Goal: Information Seeking & Learning: Learn about a topic

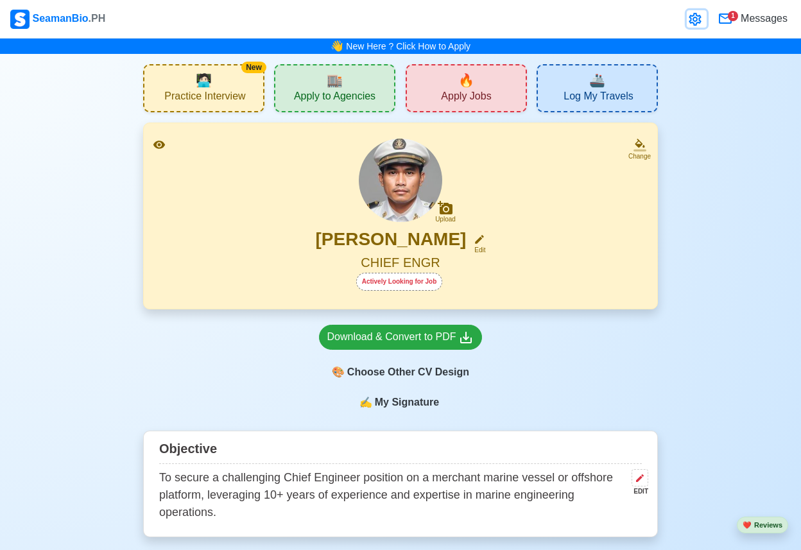
click at [691, 21] on icon at bounding box center [695, 19] width 12 height 13
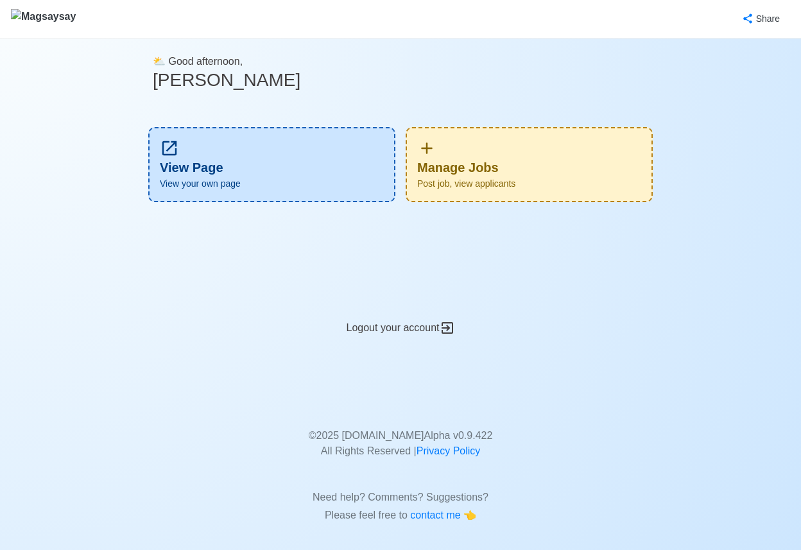
click at [427, 163] on div "Manage Jobs Post job, view applicants" at bounding box center [529, 164] width 247 height 75
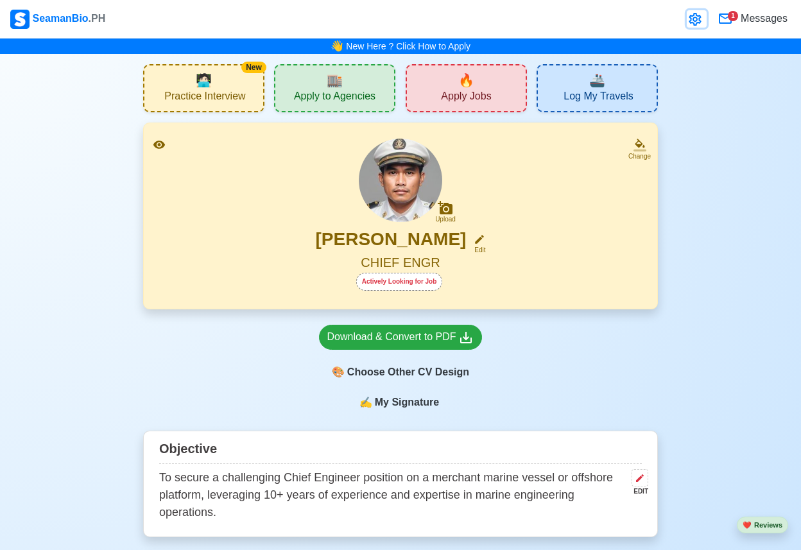
click at [690, 21] on icon at bounding box center [695, 19] width 12 height 13
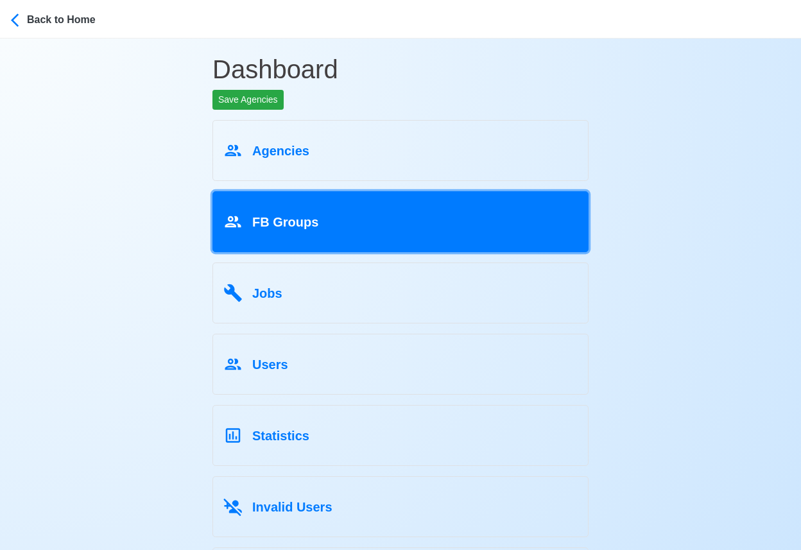
click at [329, 209] on div "FB Groups" at bounding box center [400, 219] width 354 height 24
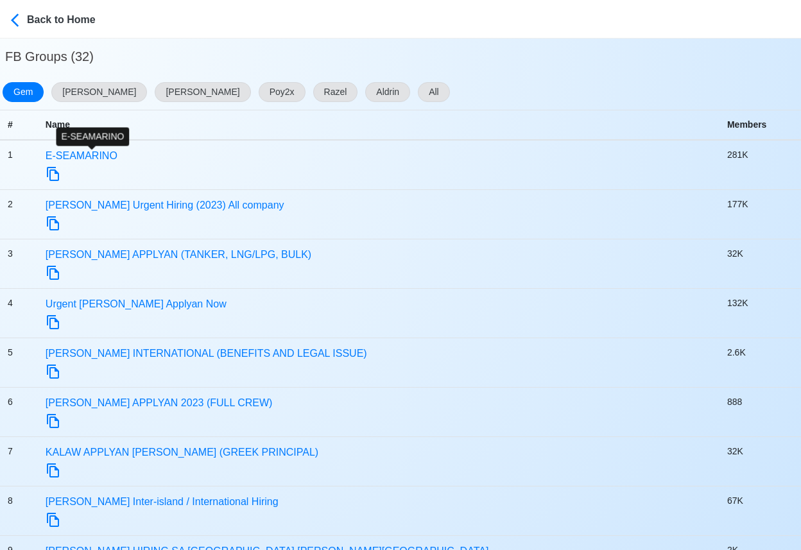
click at [117, 159] on span "E-SEAMARINO" at bounding box center [82, 155] width 72 height 11
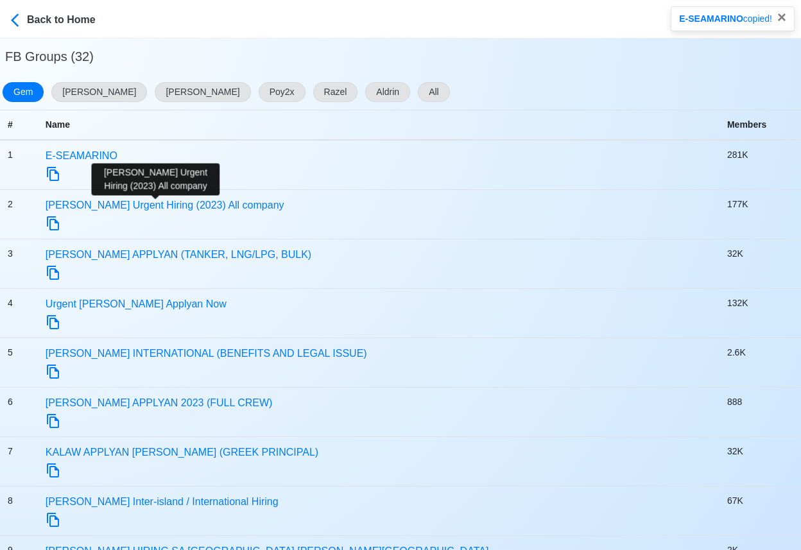
click at [117, 201] on span "Seaman Urgent Hiring (2023) All company" at bounding box center [165, 205] width 239 height 11
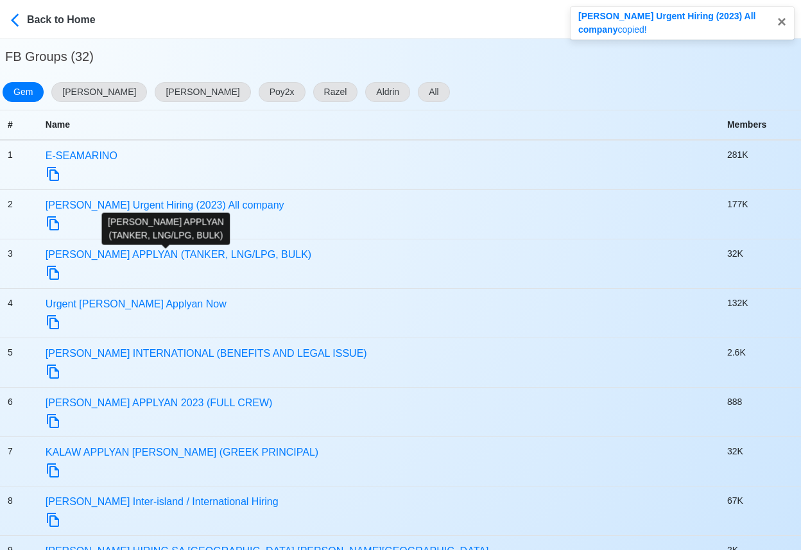
click at [116, 257] on span "SEAMAN APPLYAN (TANKER, LNG/LPG, BULK)" at bounding box center [179, 254] width 266 height 11
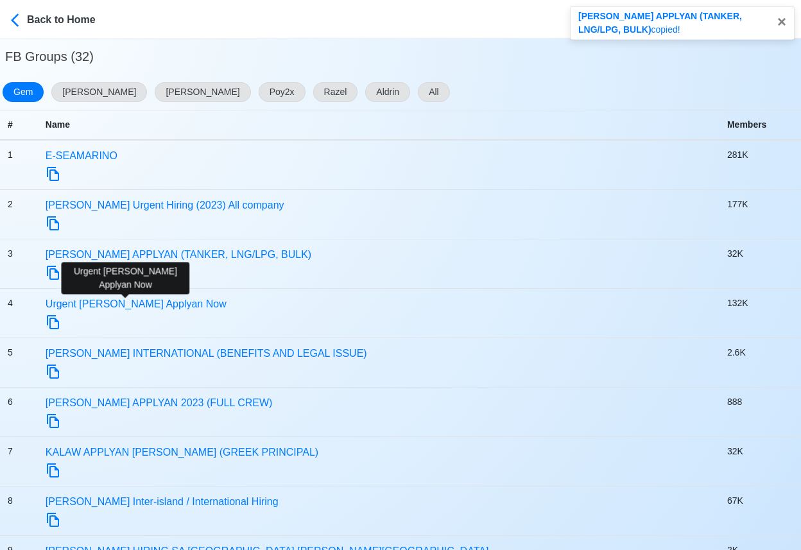
click at [116, 304] on span "Urgent Seaman Applyan Now" at bounding box center [136, 304] width 181 height 11
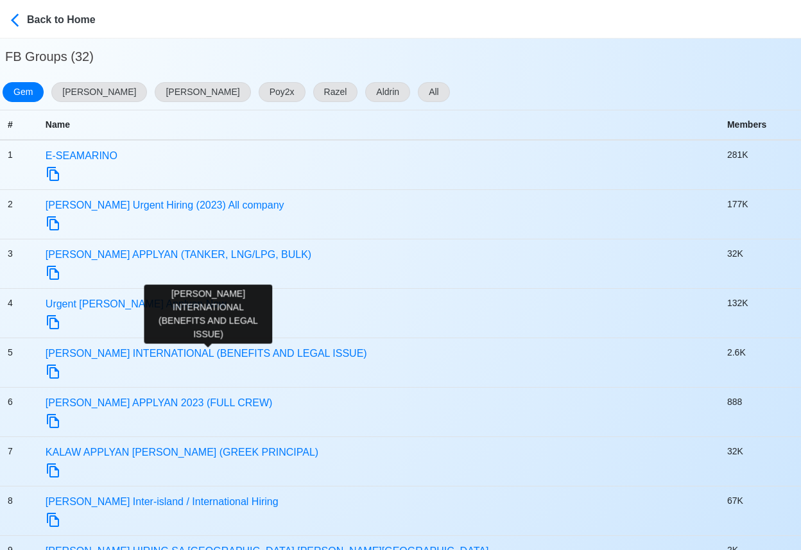
click at [112, 349] on span "PINOY SEAMAN INTERNATIONAL (BENEFITS AND LEGAL ISSUE)" at bounding box center [207, 353] width 322 height 11
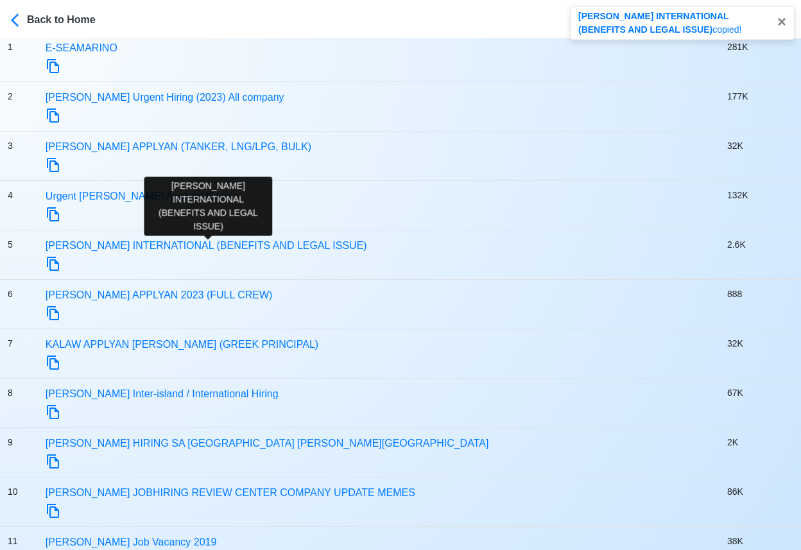
scroll to position [124, 0]
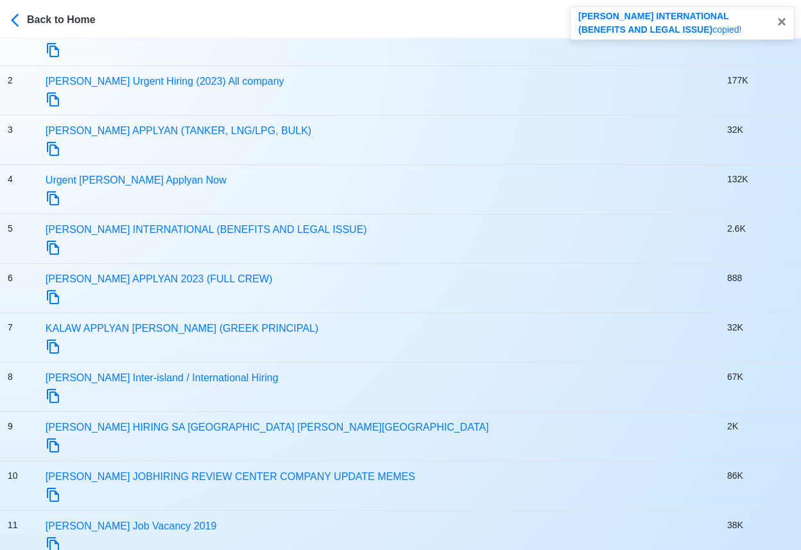
click at [139, 270] on td "SEAMAN APPLYAN 2023 (FULL CREW)" at bounding box center [379, 288] width 682 height 49
click at [134, 279] on span "SEAMAN APPLYAN 2023 (FULL CREW)" at bounding box center [159, 279] width 227 height 11
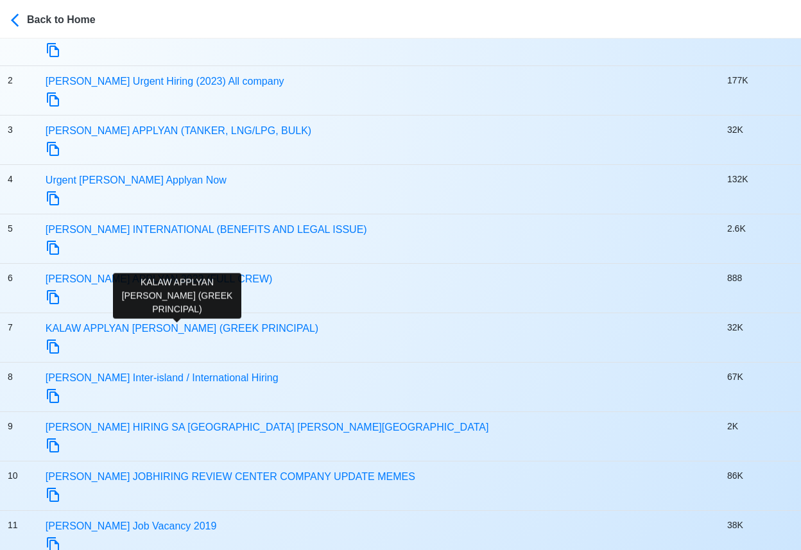
click at [132, 333] on span "KALAW APPLYAN NG SEAMAN (GREEK PRINCIPAL)" at bounding box center [182, 328] width 273 height 11
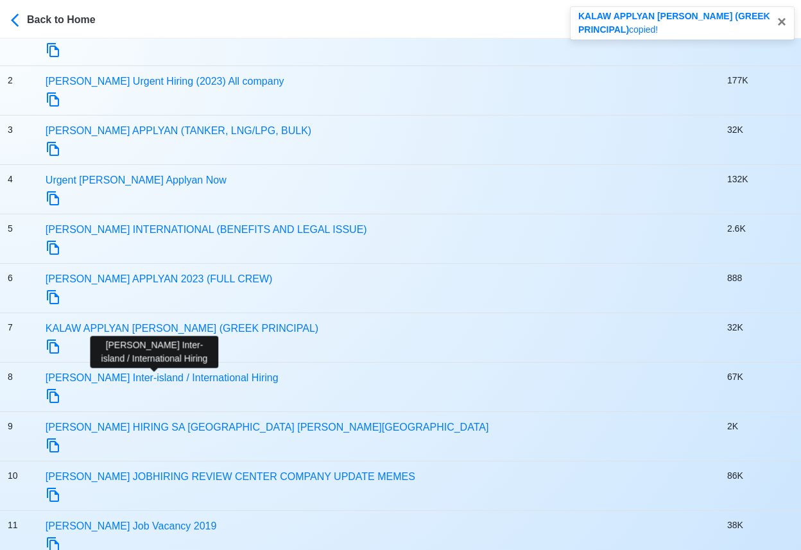
click at [128, 377] on span "SEAMAN Inter-island / International Hiring" at bounding box center [162, 377] width 233 height 11
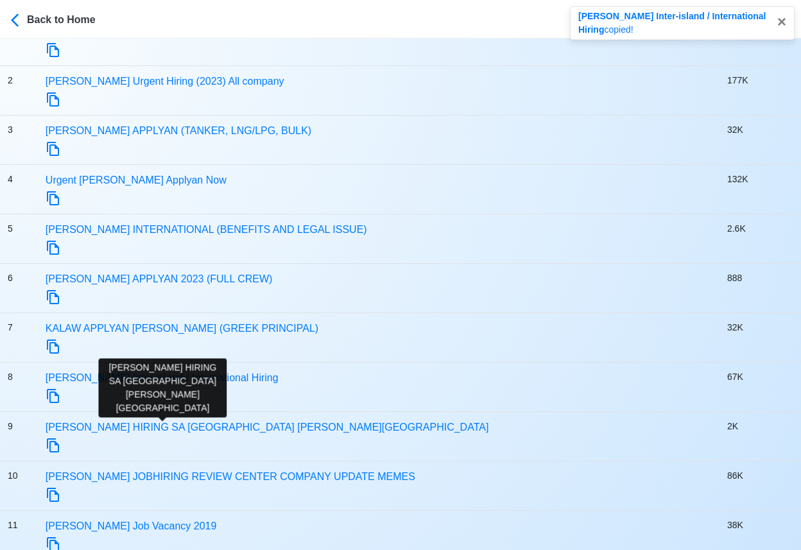
click at [125, 426] on span "SEAMAN HIRING SA TAMBAYAN NG MARINO" at bounding box center [268, 427] width 444 height 11
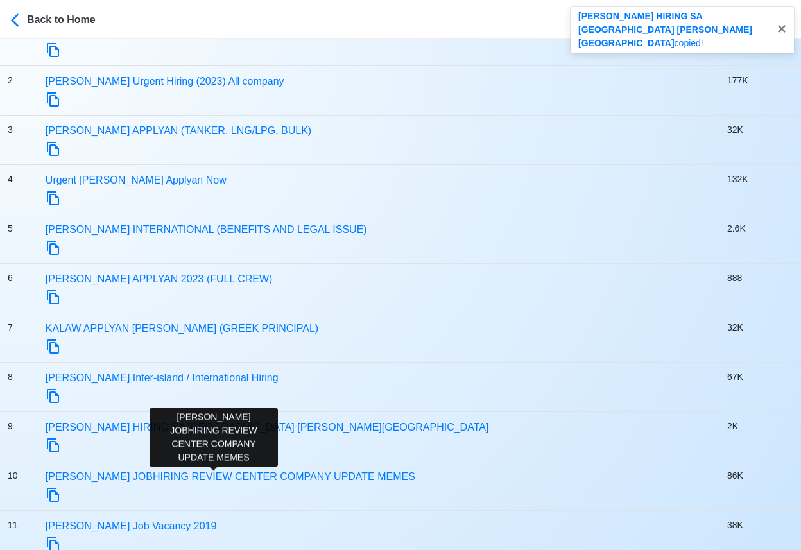
click at [122, 474] on span "SEAMAN JOBHIRING REVIEW CENTER COMPANY UPDATE MEMES" at bounding box center [231, 476] width 370 height 11
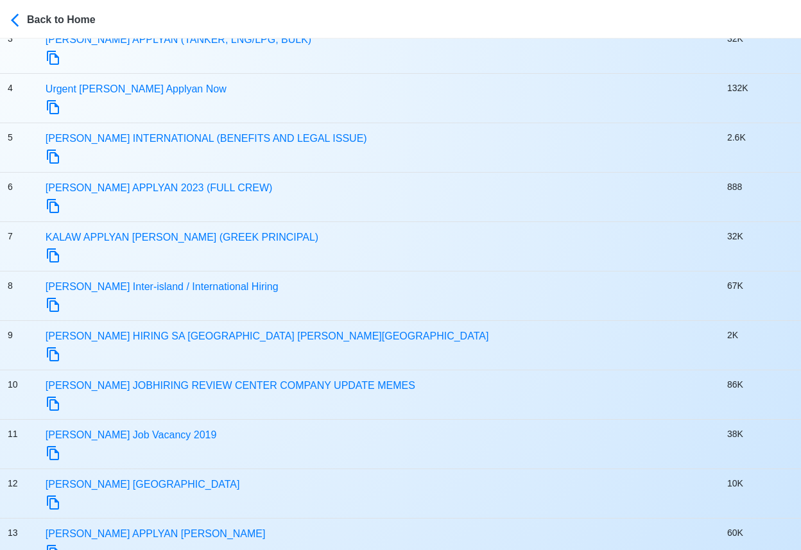
scroll to position [251, 0]
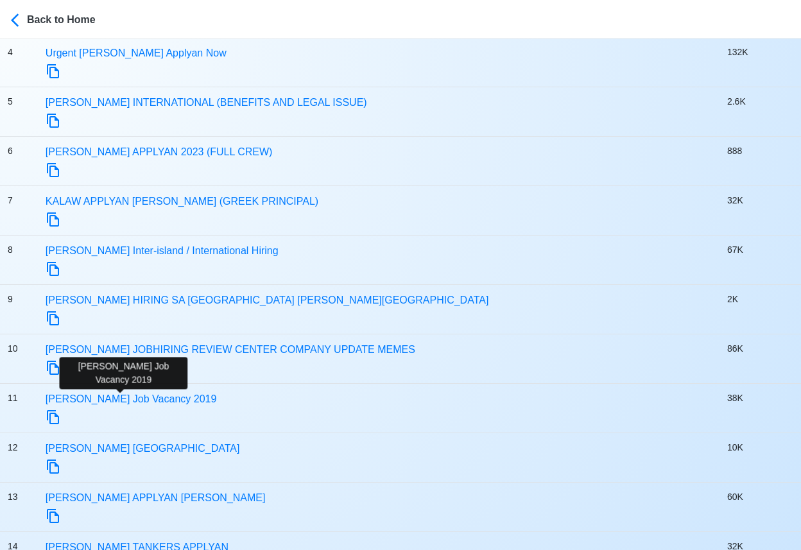
click at [146, 399] on span "Seaman Job Vacancy 2019" at bounding box center [131, 399] width 171 height 11
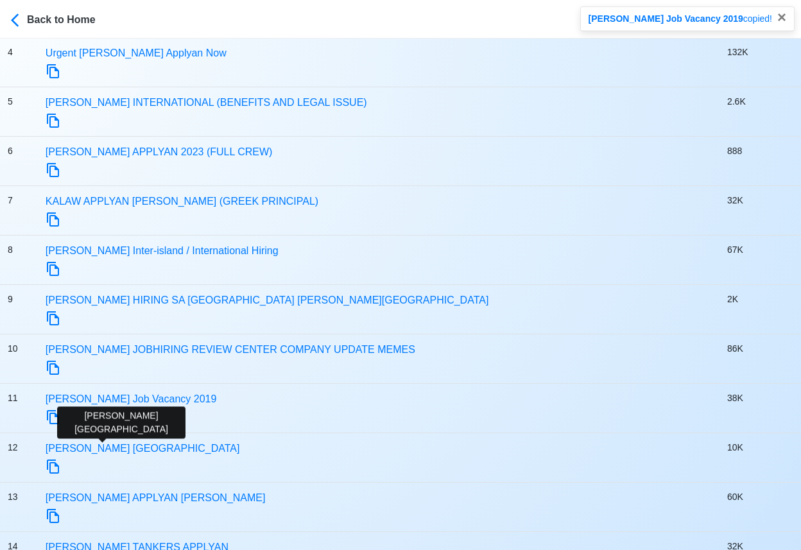
click at [127, 444] on span "Seaman Philippines" at bounding box center [143, 448] width 195 height 11
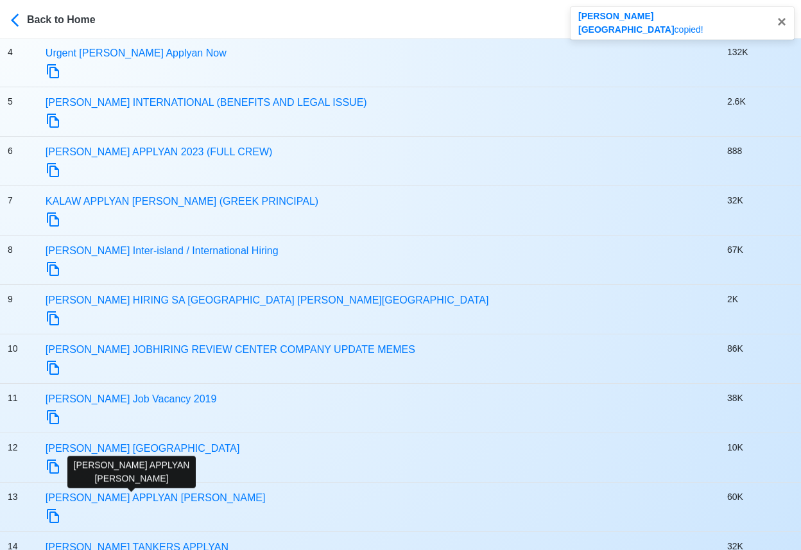
click at [119, 495] on span "SEAMAN APPLYAN NG MARINO" at bounding box center [156, 497] width 220 height 11
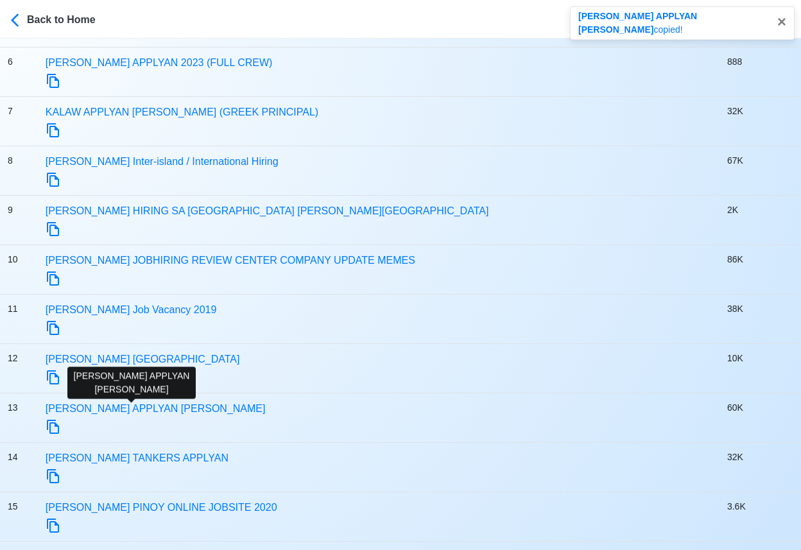
scroll to position [352, 0]
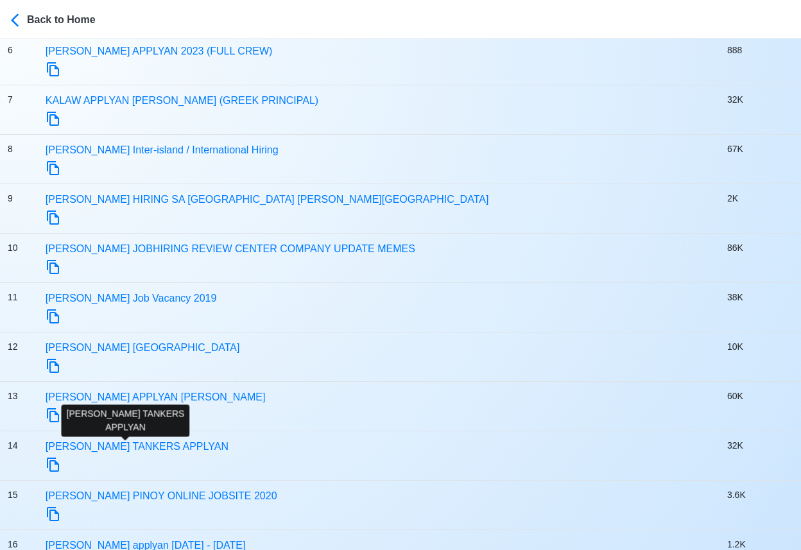
click at [150, 444] on span "SEAMAN TANKERS APPLYAN" at bounding box center [137, 446] width 183 height 11
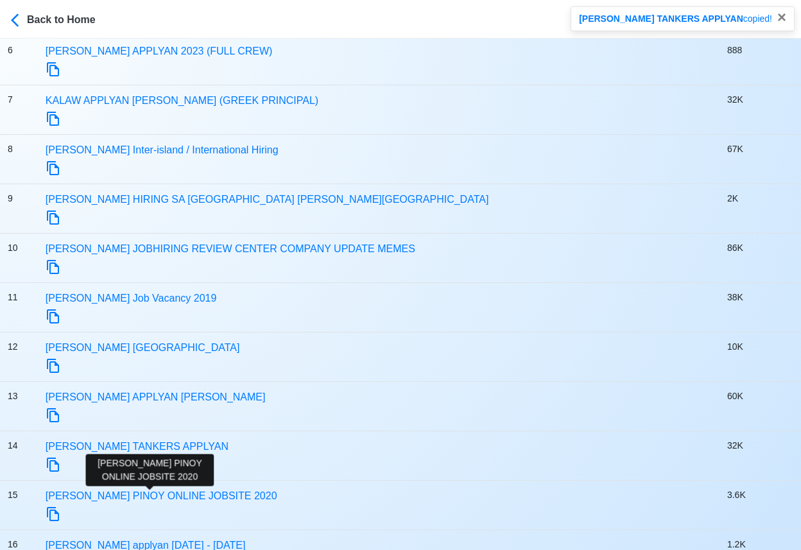
click at [135, 491] on span "SEAMAN PINOY ONLINE JOBSITE 2020" at bounding box center [162, 496] width 232 height 11
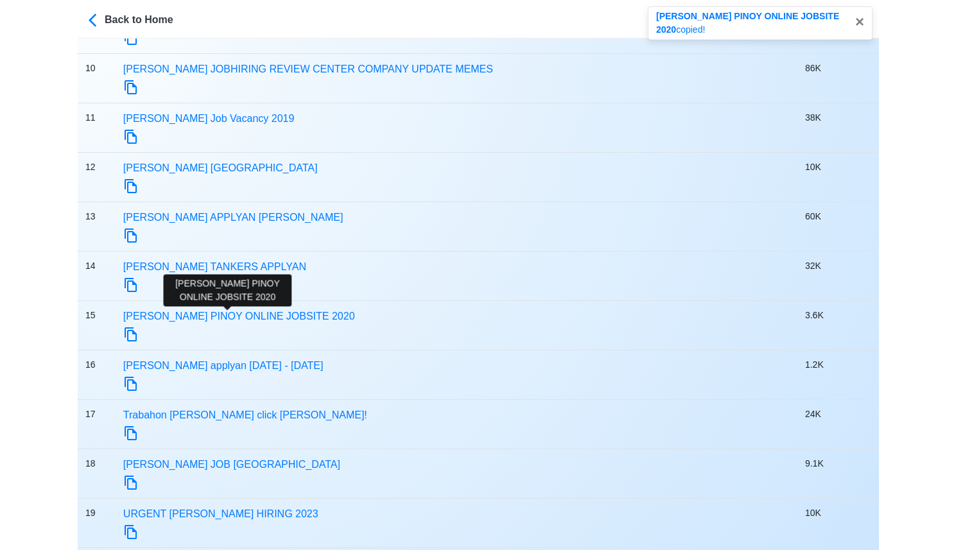
scroll to position [541, 0]
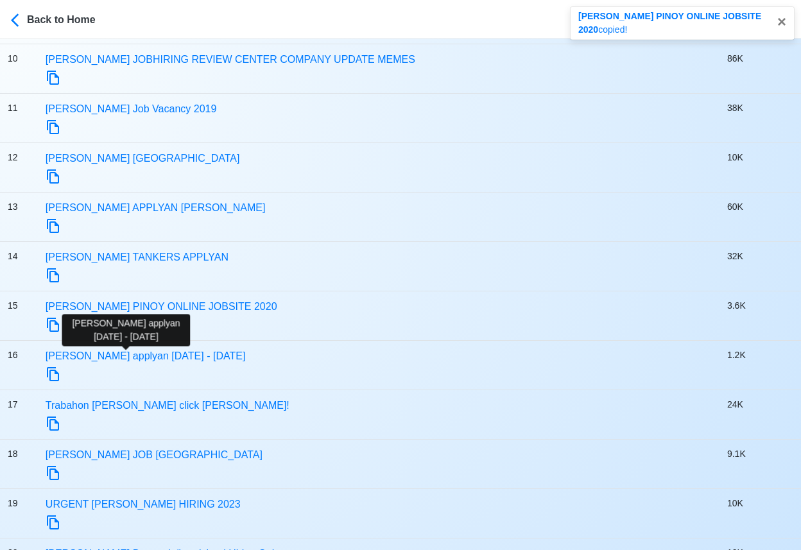
click at [165, 358] on span "seaman applyan 2023 - 2024" at bounding box center [146, 356] width 200 height 11
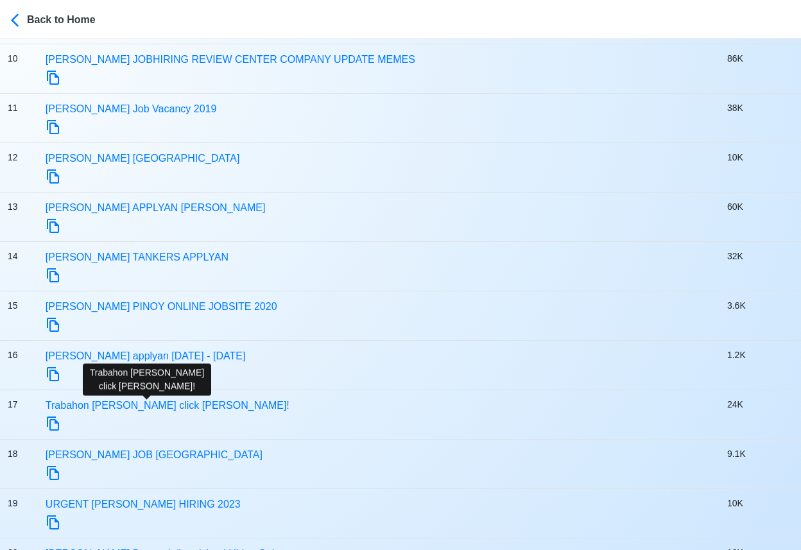
click at [146, 404] on span "Trabahon SEAMAN isang click na lang!" at bounding box center [168, 405] width 244 height 11
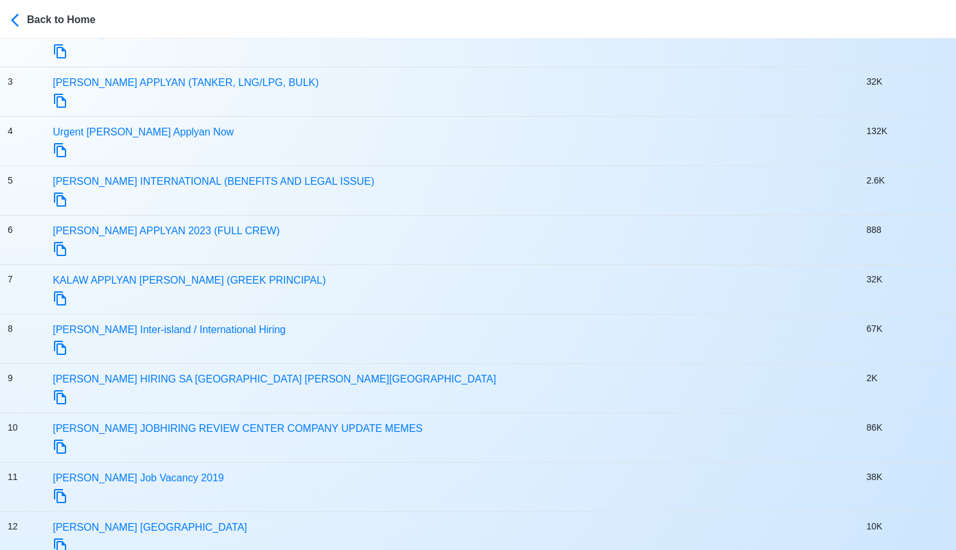
scroll to position [0, 0]
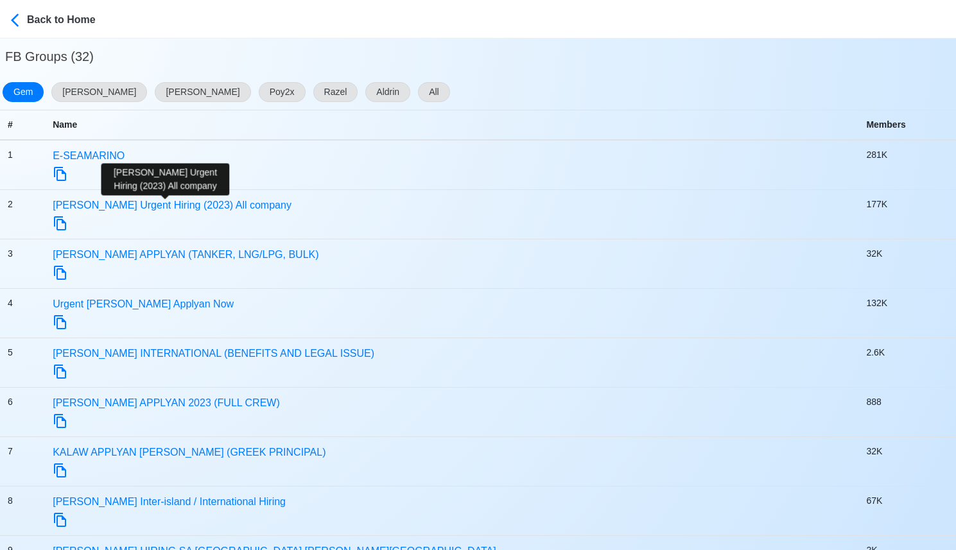
click at [174, 209] on span "Seaman Urgent Hiring (2023) All company" at bounding box center [172, 205] width 239 height 11
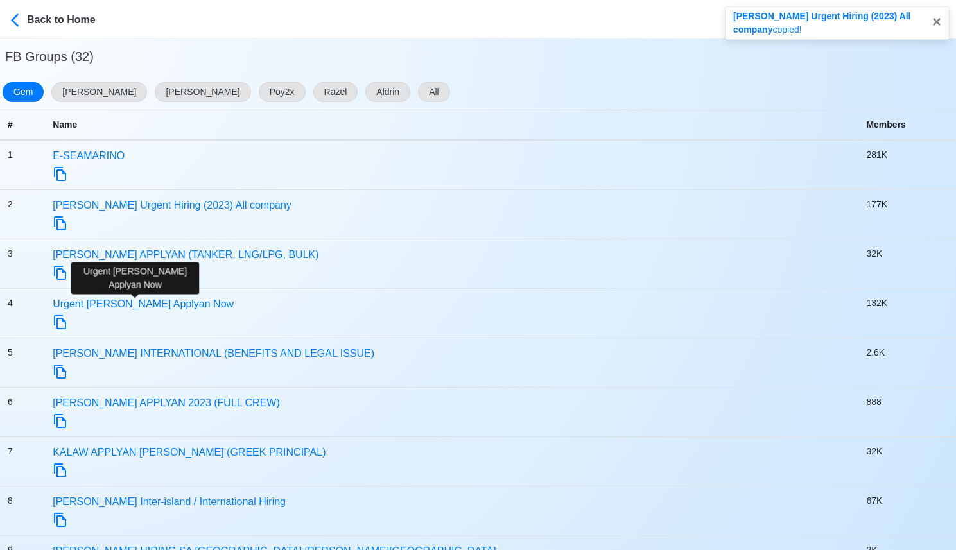
click at [173, 304] on span "Urgent Seaman Applyan Now" at bounding box center [143, 304] width 181 height 11
